Goal: Check status: Verify the current state of an ongoing process or item

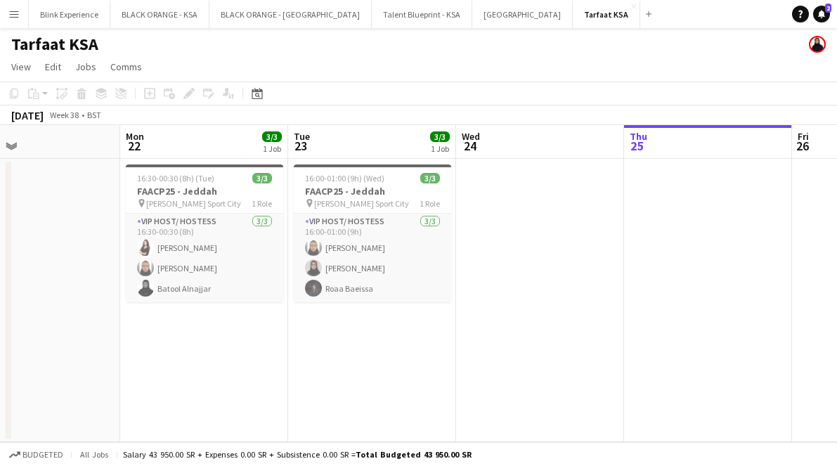
click at [16, 14] on app-icon "Menu" at bounding box center [13, 13] width 11 height 11
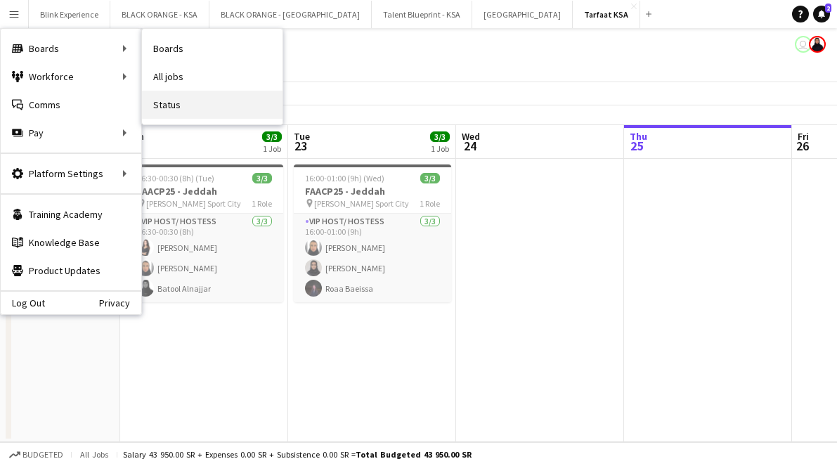
click at [181, 103] on link "Status" at bounding box center [212, 105] width 141 height 28
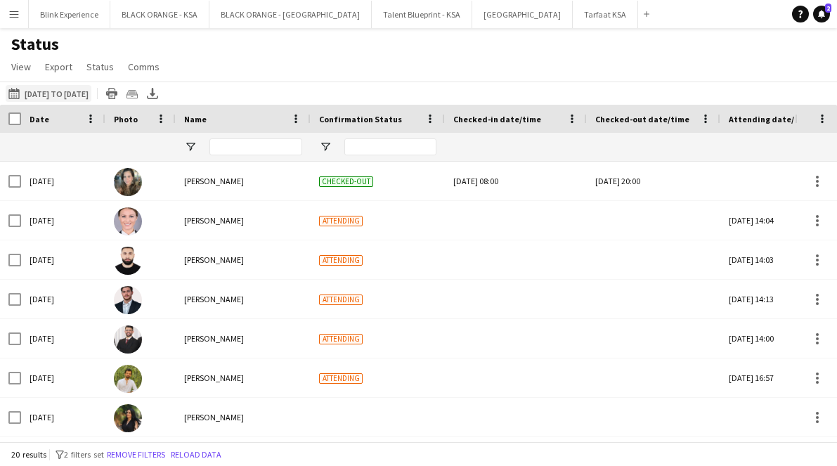
click at [68, 93] on button "[DATE] to [DATE] [DATE] to [DATE]" at bounding box center [49, 93] width 86 height 17
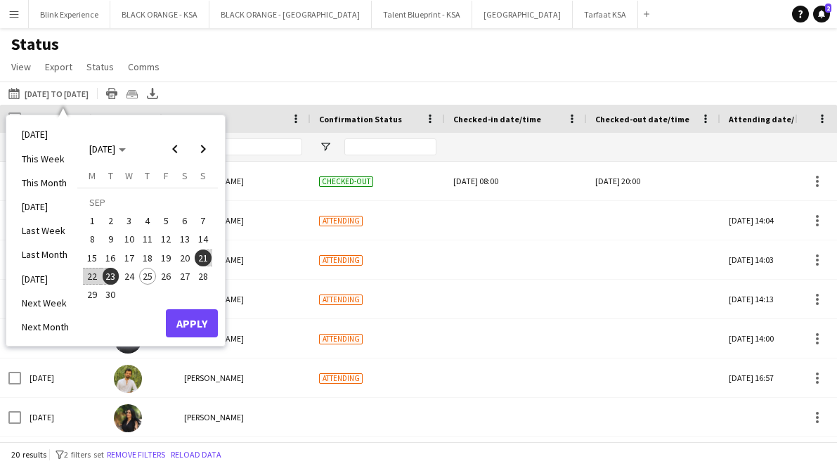
click at [93, 276] on span "22" at bounding box center [92, 276] width 17 height 17
click at [110, 277] on span "23" at bounding box center [111, 276] width 17 height 17
click at [191, 325] on button "Apply" at bounding box center [192, 323] width 52 height 28
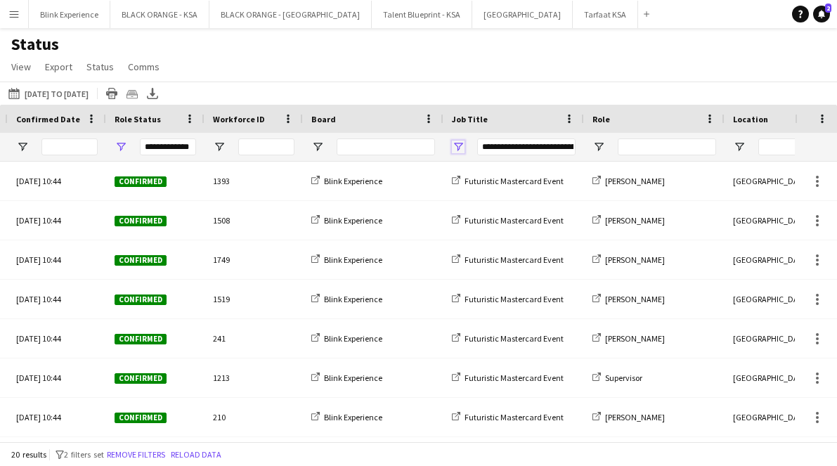
click at [463, 143] on span "Open Filter Menu" at bounding box center [458, 147] width 13 height 13
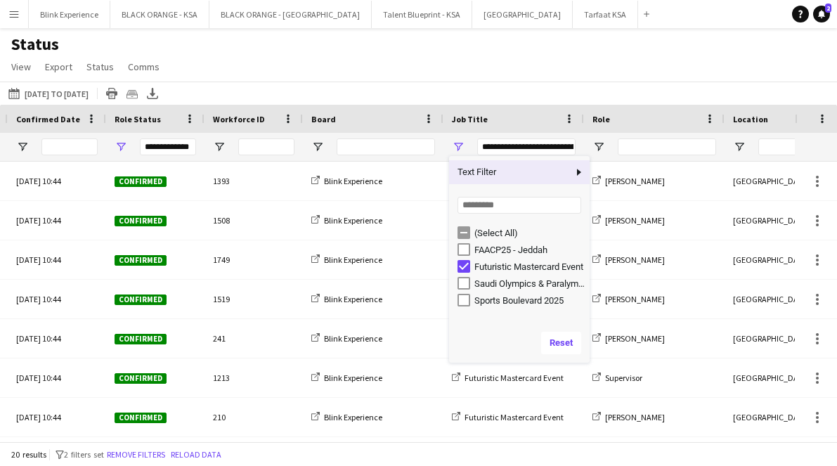
click at [559, 69] on div "Status View Views Default view New view Update view Delete view Edit name Custo…" at bounding box center [418, 58] width 837 height 48
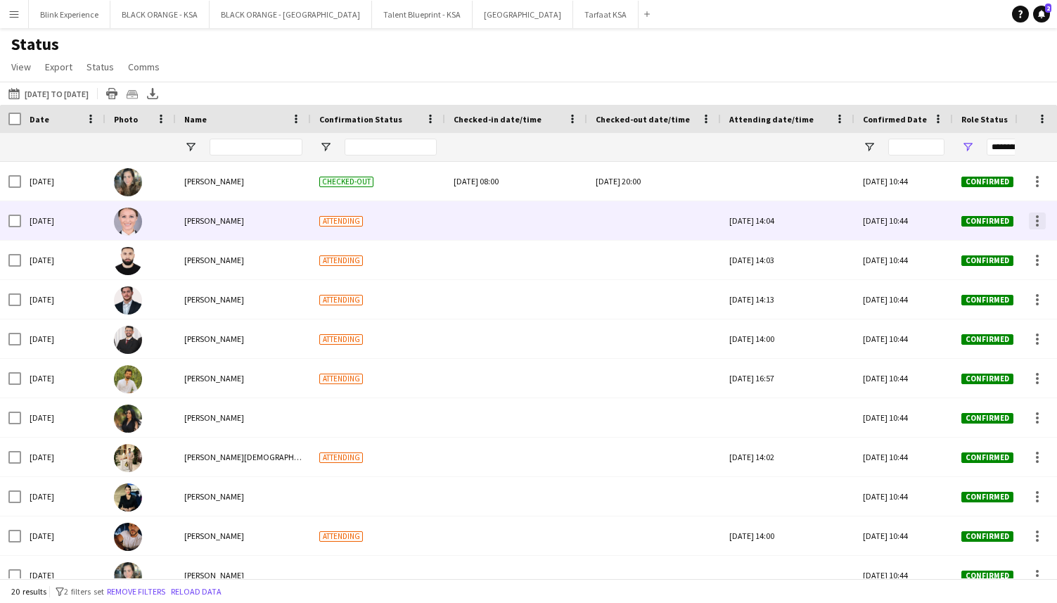
click at [837, 220] on div at bounding box center [1037, 220] width 3 height 3
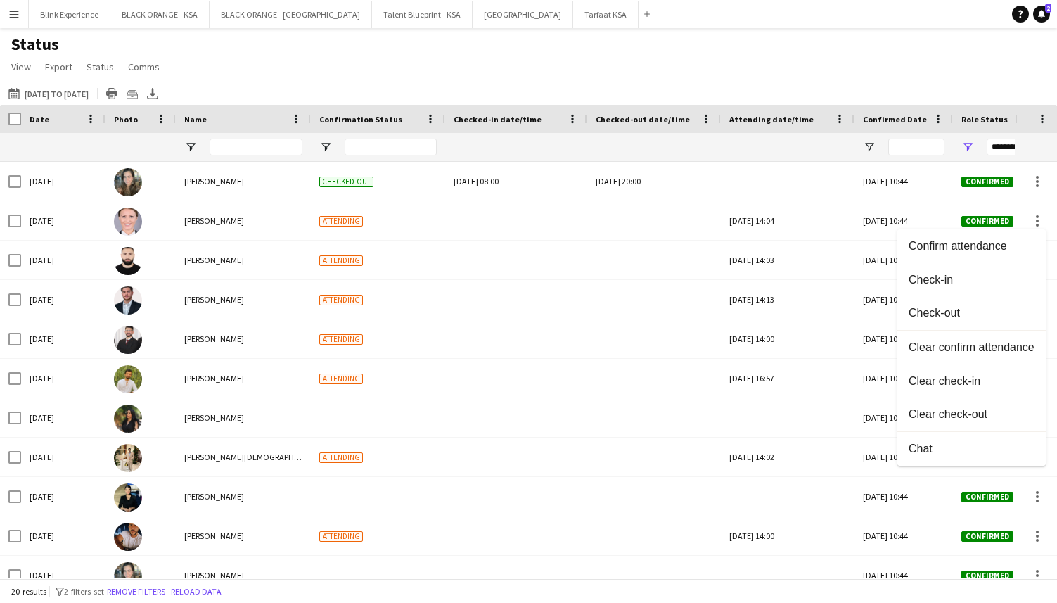
click at [837, 68] on div at bounding box center [528, 301] width 1057 height 603
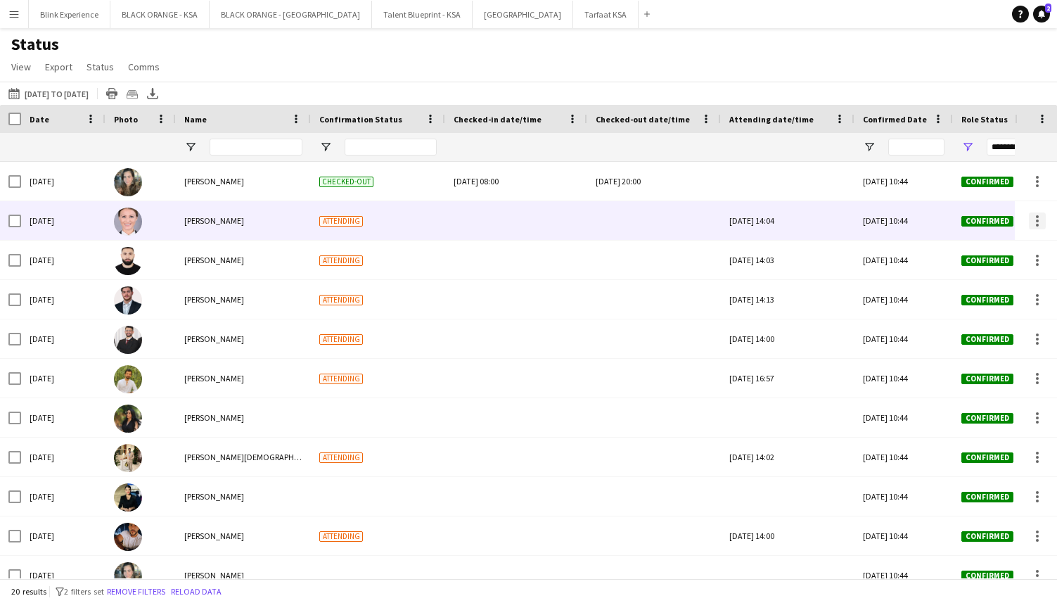
click at [837, 221] on div at bounding box center [1037, 220] width 17 height 17
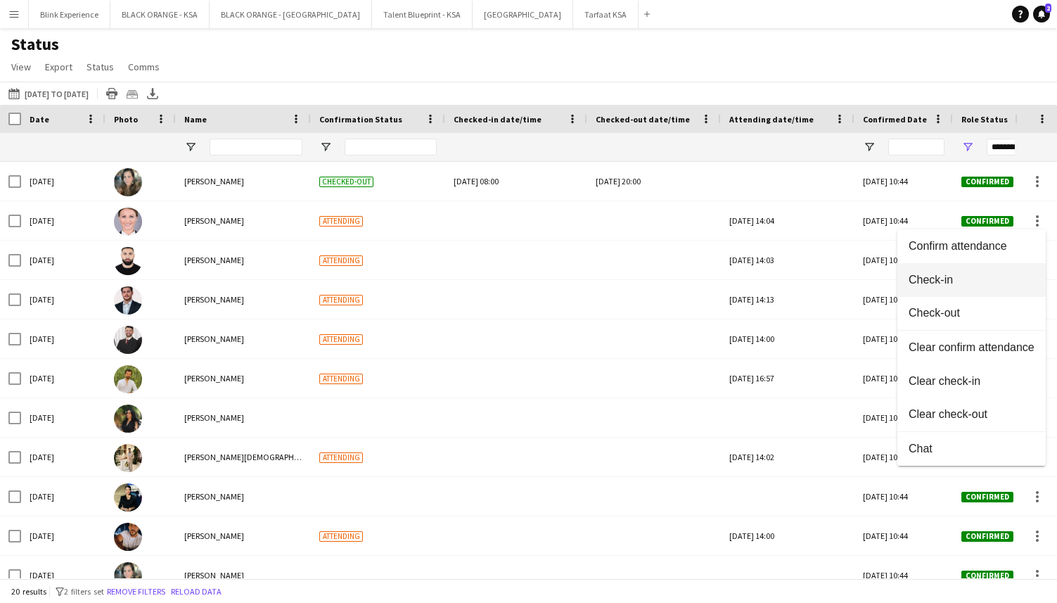
click at [837, 278] on span "Check-in" at bounding box center [971, 279] width 126 height 13
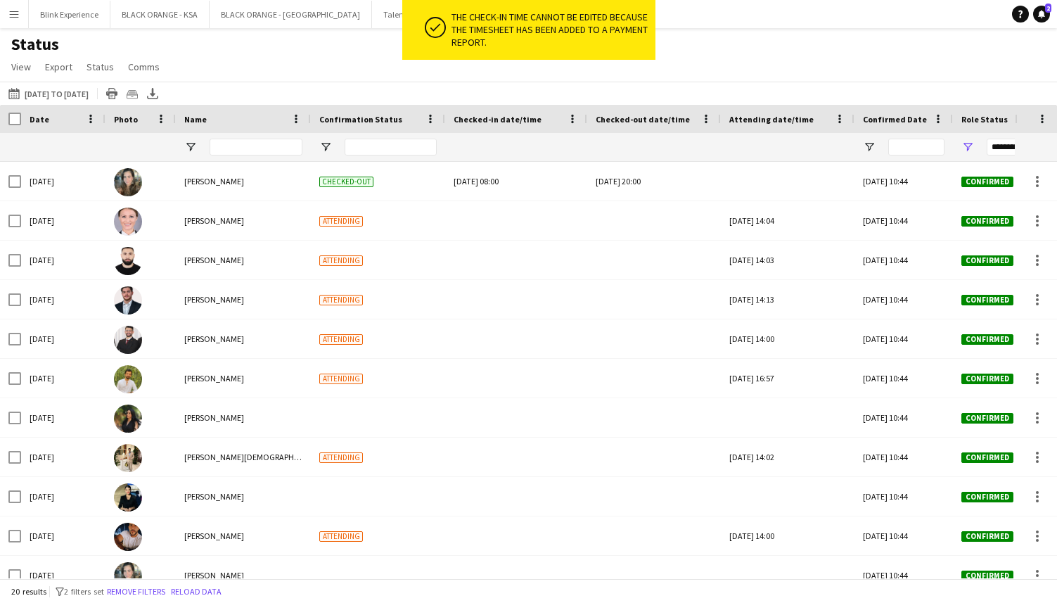
click at [837, 79] on div "Status View Views Default view New view Update view Delete view Edit name Custo…" at bounding box center [528, 58] width 1057 height 48
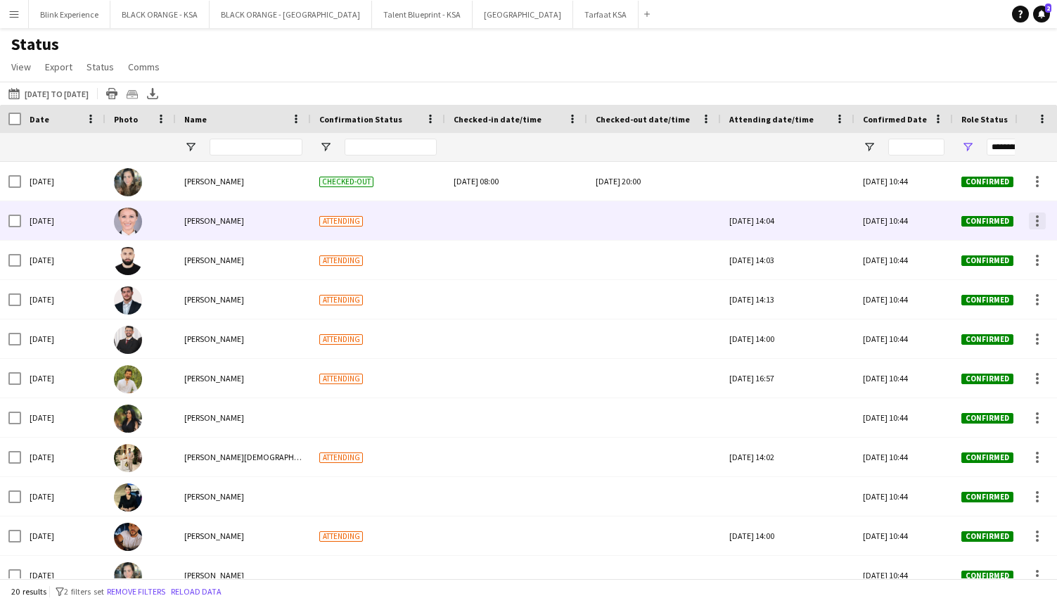
click at [837, 220] on div at bounding box center [1037, 220] width 17 height 17
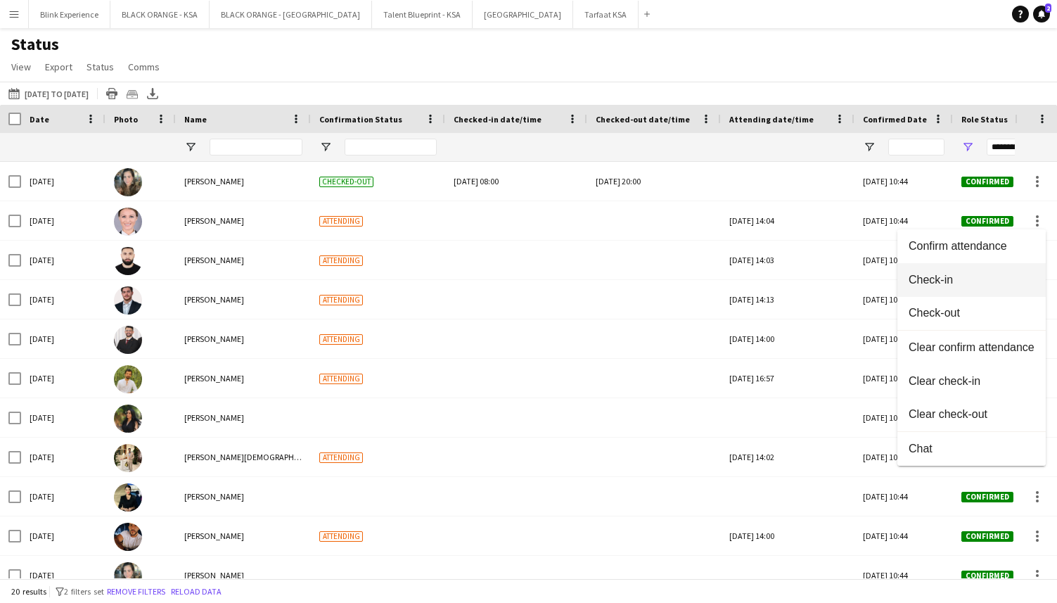
click at [837, 282] on span "Check-in" at bounding box center [971, 279] width 126 height 13
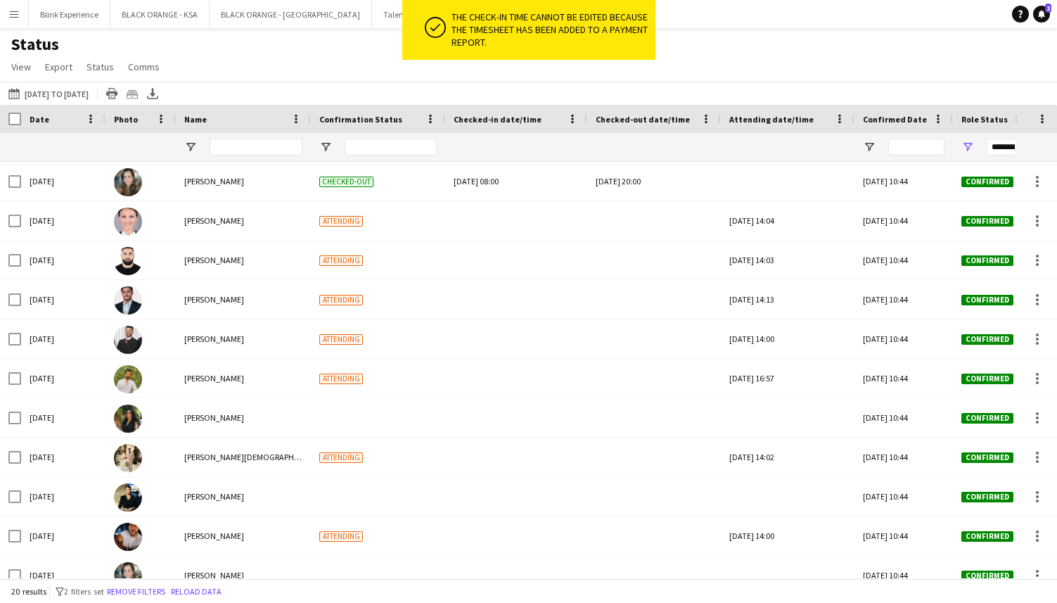
click at [763, 89] on div "[DATE] to [DATE] [DATE] to [DATE] [DATE] This Week This Month [DATE] Last Week …" at bounding box center [528, 93] width 1057 height 23
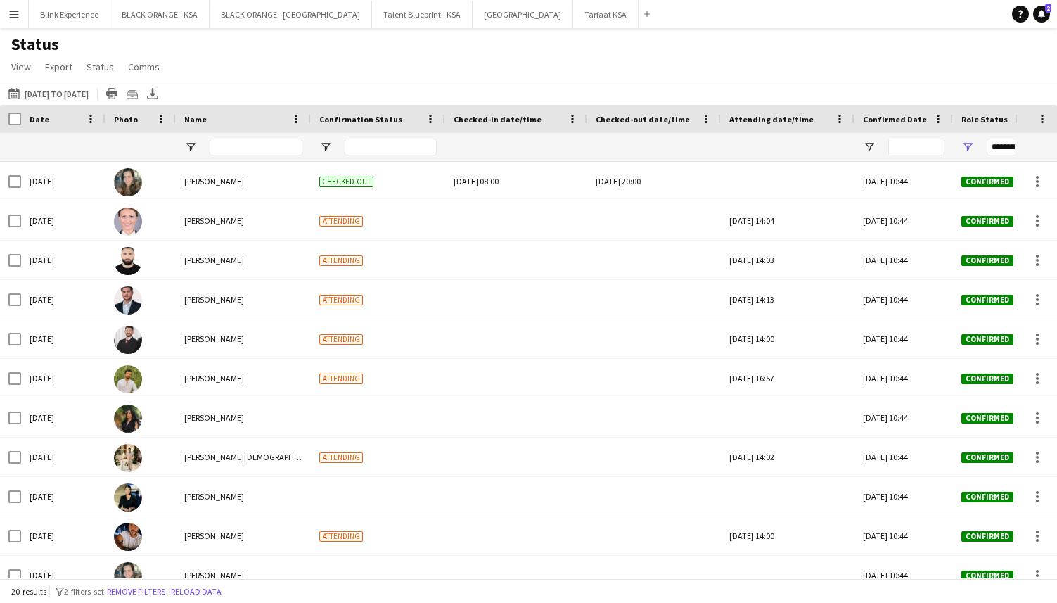
click at [726, 91] on div "[DATE] to [DATE] [DATE] to [DATE] [DATE] This Week This Month [DATE] Last Week …" at bounding box center [528, 93] width 1057 height 23
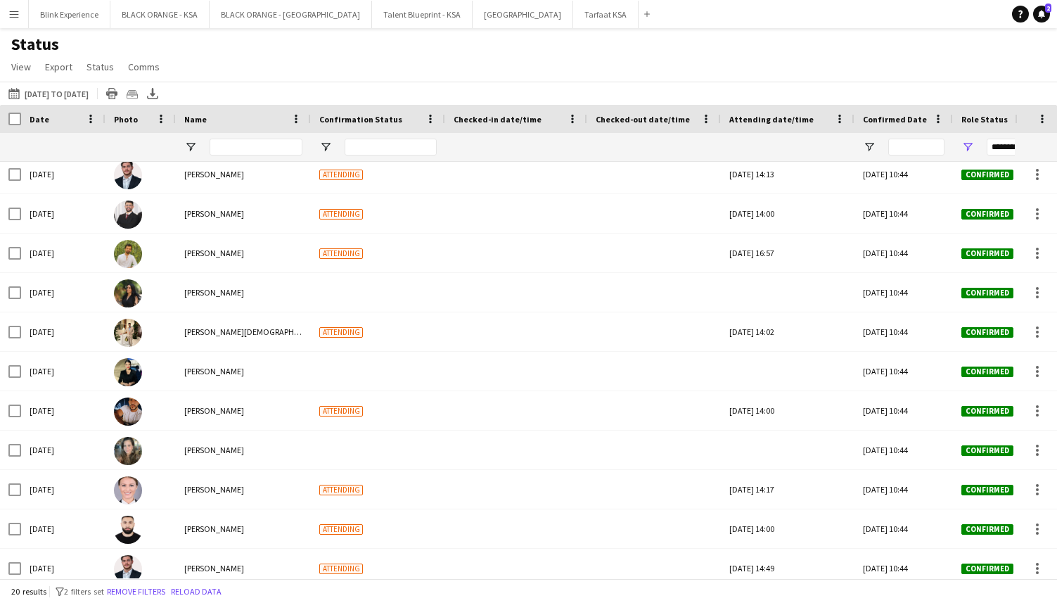
scroll to position [139, 0]
